Goal: Transaction & Acquisition: Purchase product/service

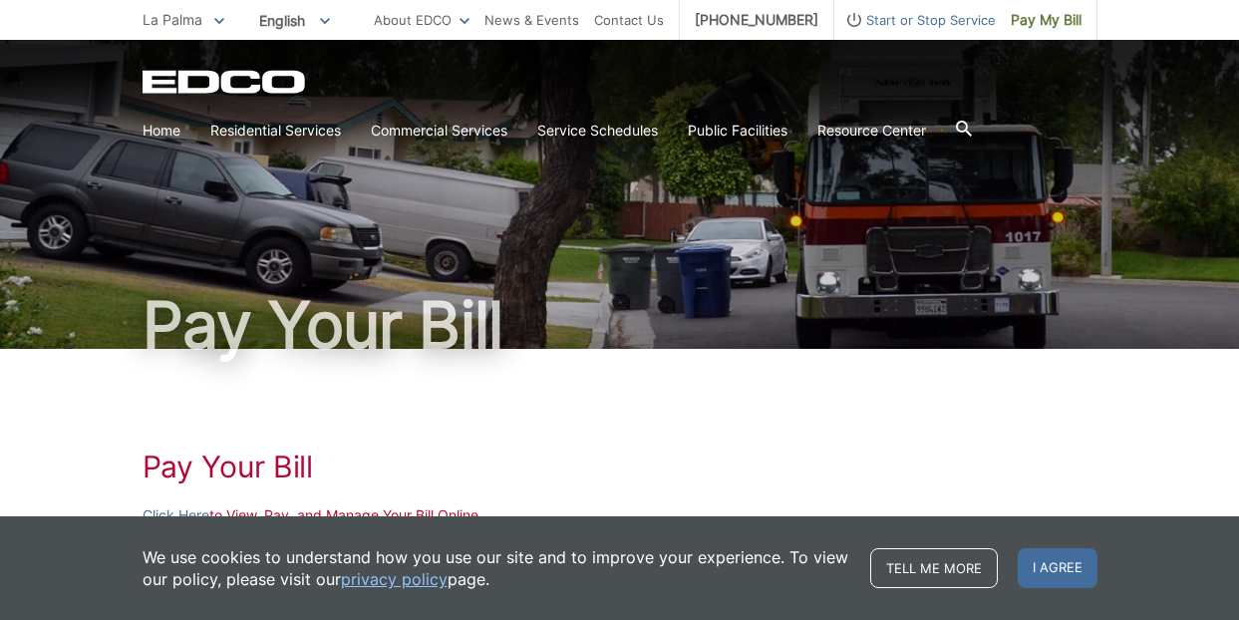
scroll to position [180, 0]
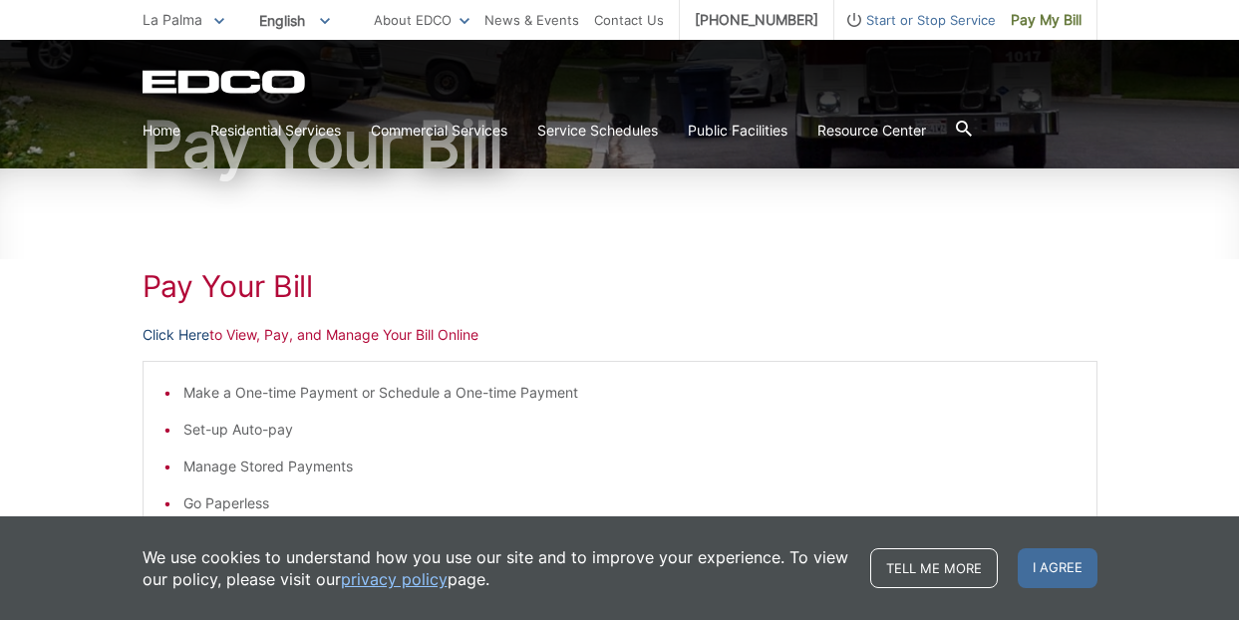
click at [181, 333] on link "Click Here" at bounding box center [176, 335] width 67 height 22
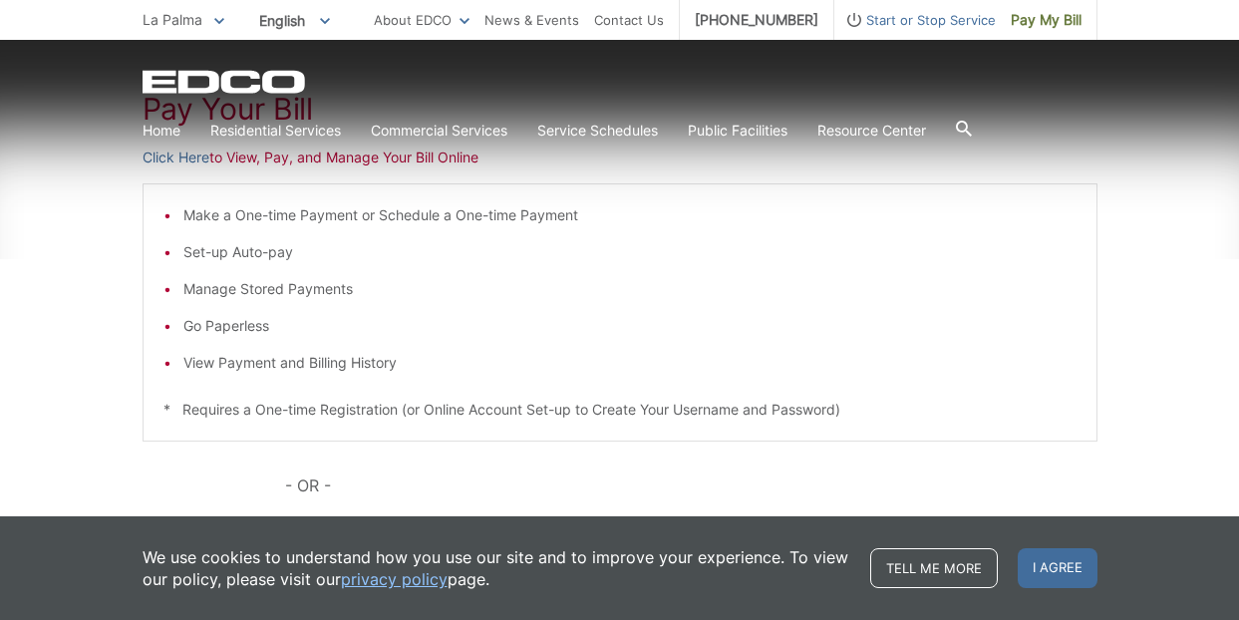
scroll to position [197, 0]
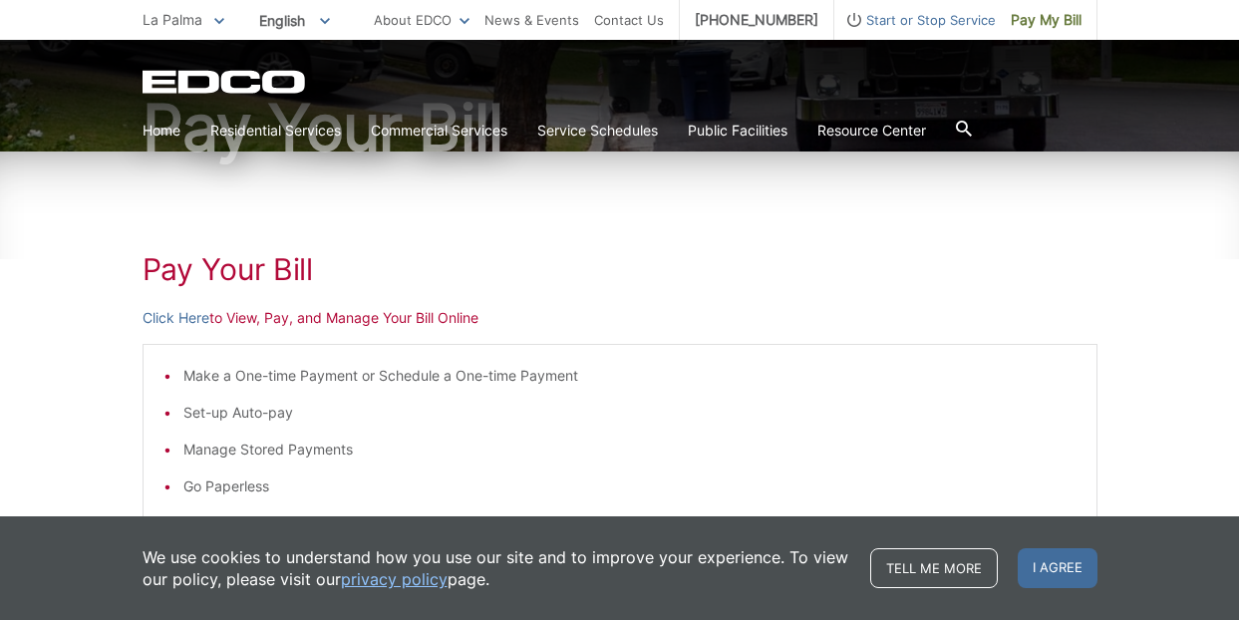
click at [218, 12] on span at bounding box center [219, 20] width 10 height 22
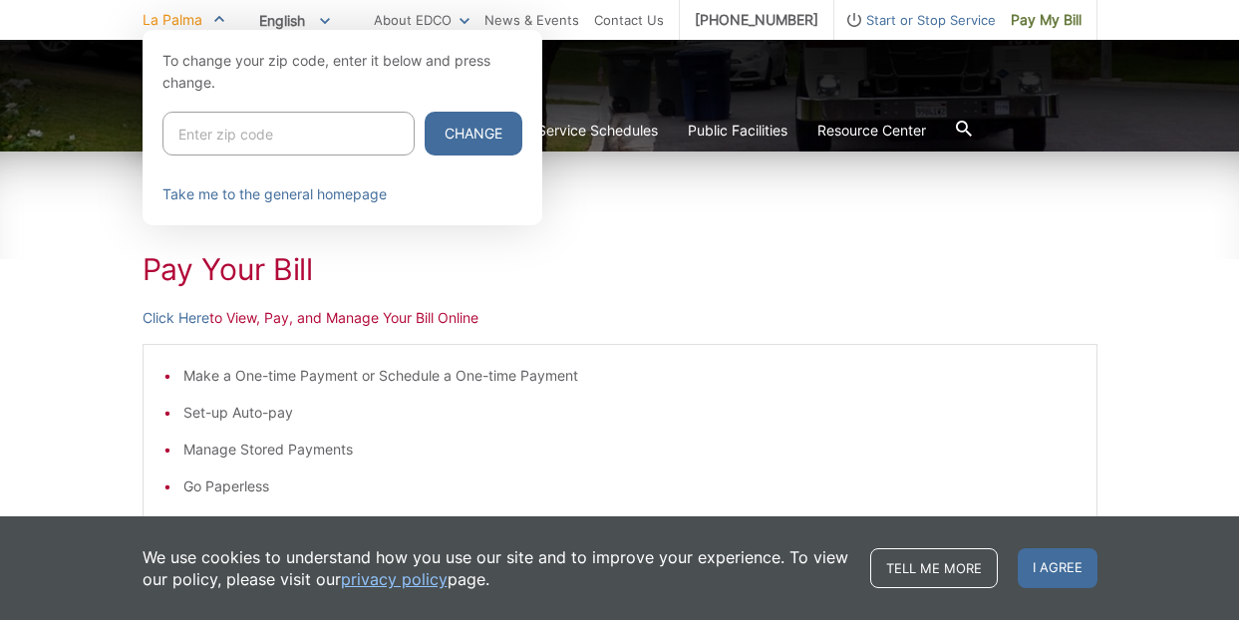
click at [214, 134] on input "Enter zip code" at bounding box center [288, 134] width 252 height 44
type input "92118"
click at [472, 134] on button "Change" at bounding box center [474, 134] width 98 height 44
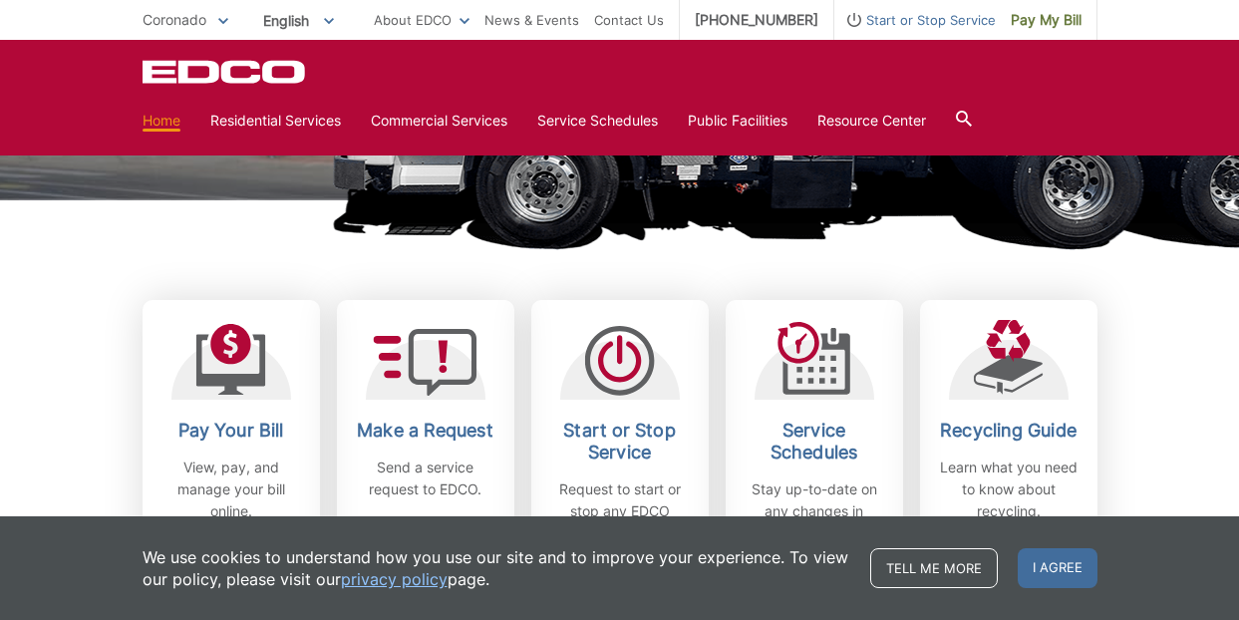
scroll to position [658, 0]
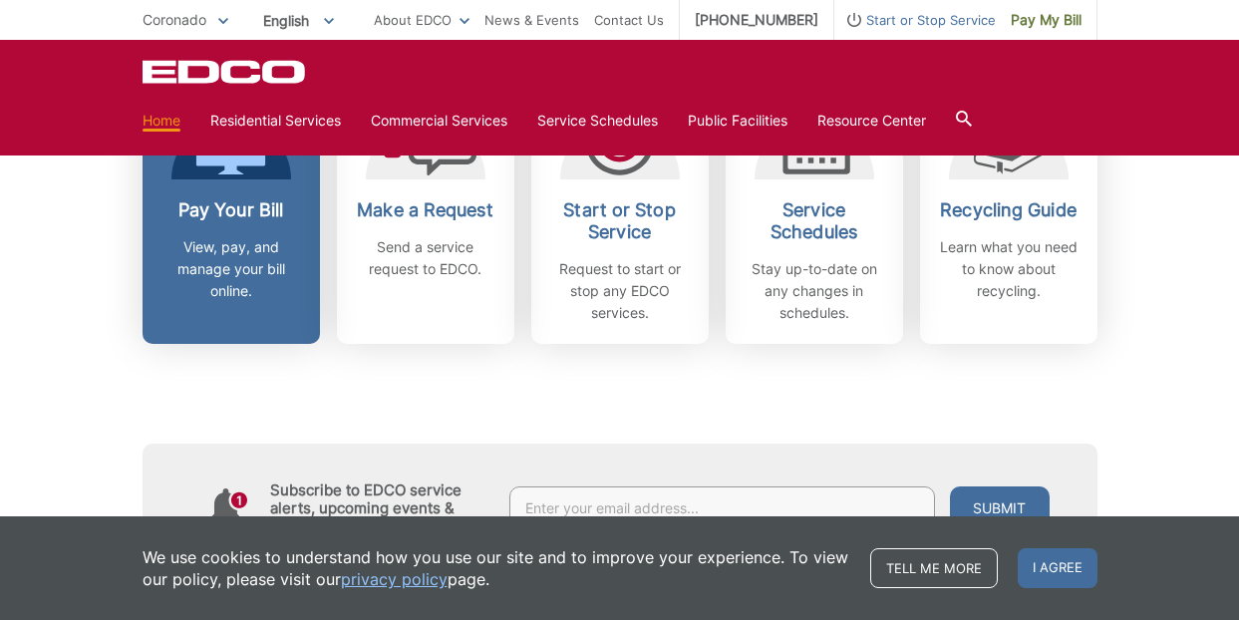
click at [259, 211] on h2 "Pay Your Bill" at bounding box center [230, 210] width 147 height 22
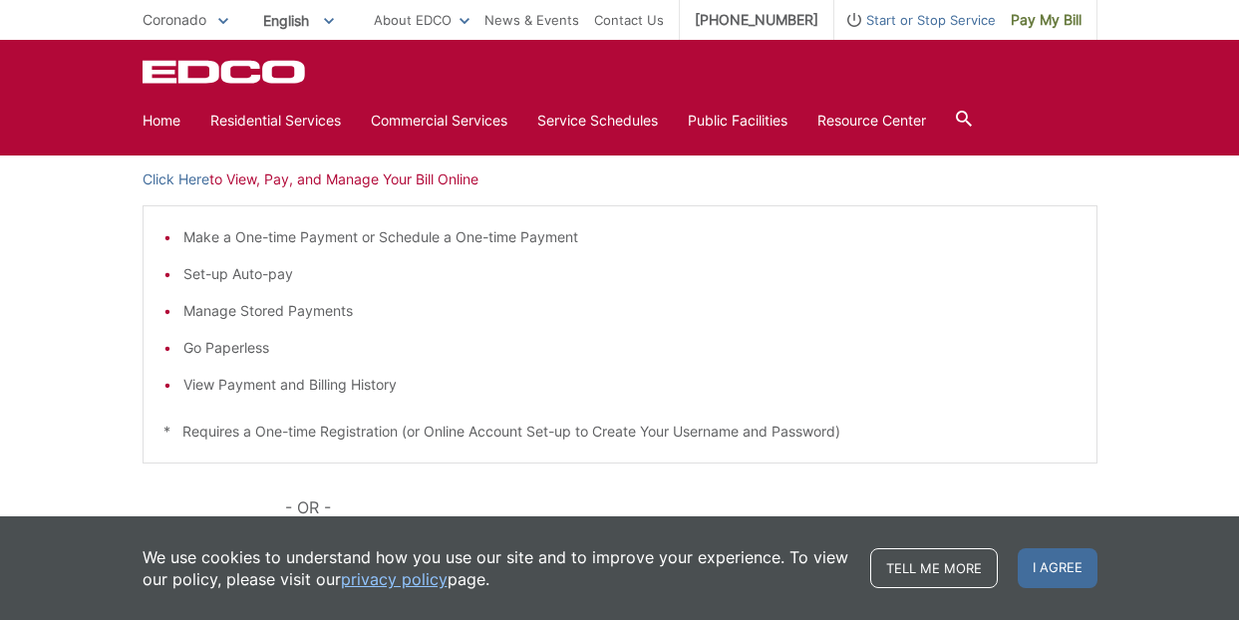
scroll to position [334, 0]
click at [187, 178] on link "Click Here" at bounding box center [176, 181] width 67 height 22
